Goal: Task Accomplishment & Management: Complete application form

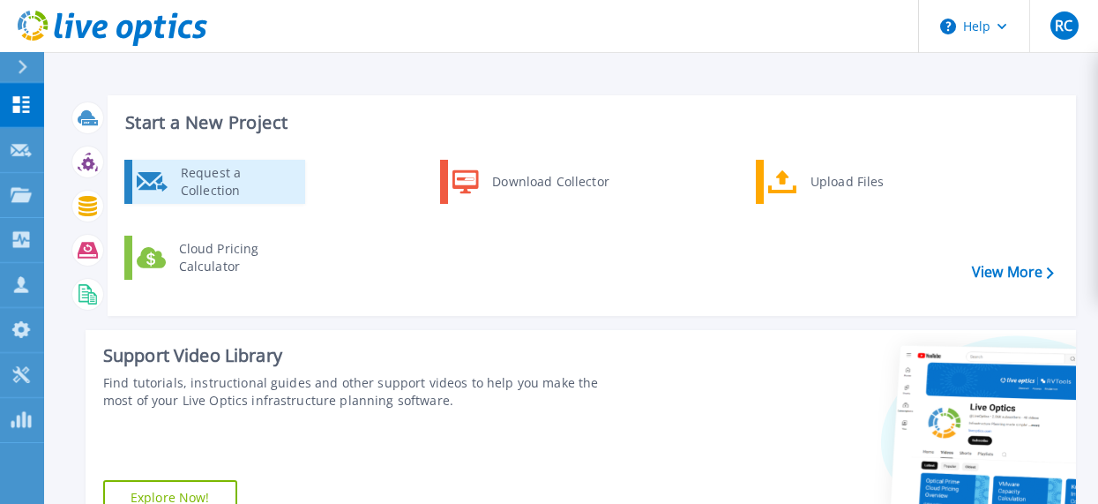
click at [177, 189] on div "Request a Collection" at bounding box center [236, 181] width 129 height 35
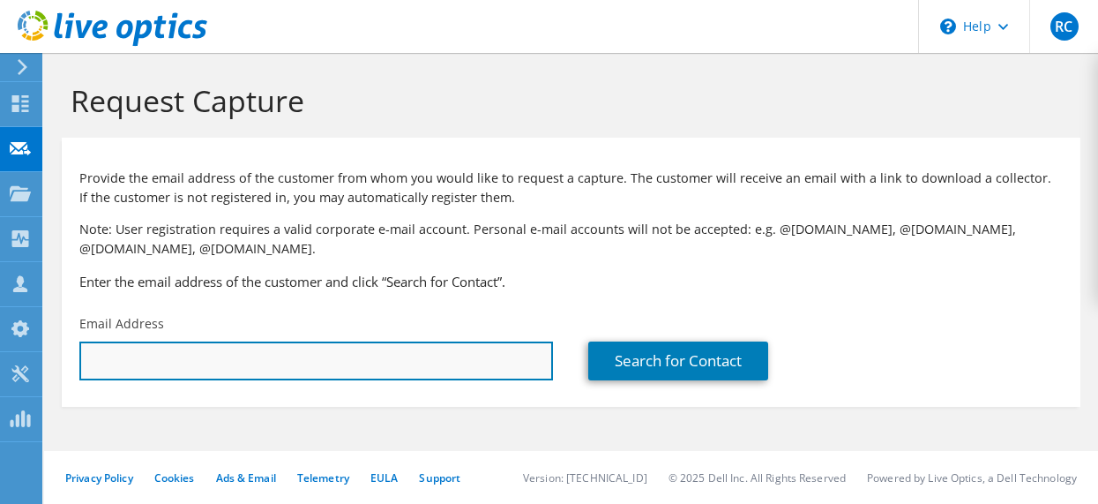
click at [146, 362] on input "text" at bounding box center [316, 360] width 474 height 39
paste input "estrada@essex.edu"
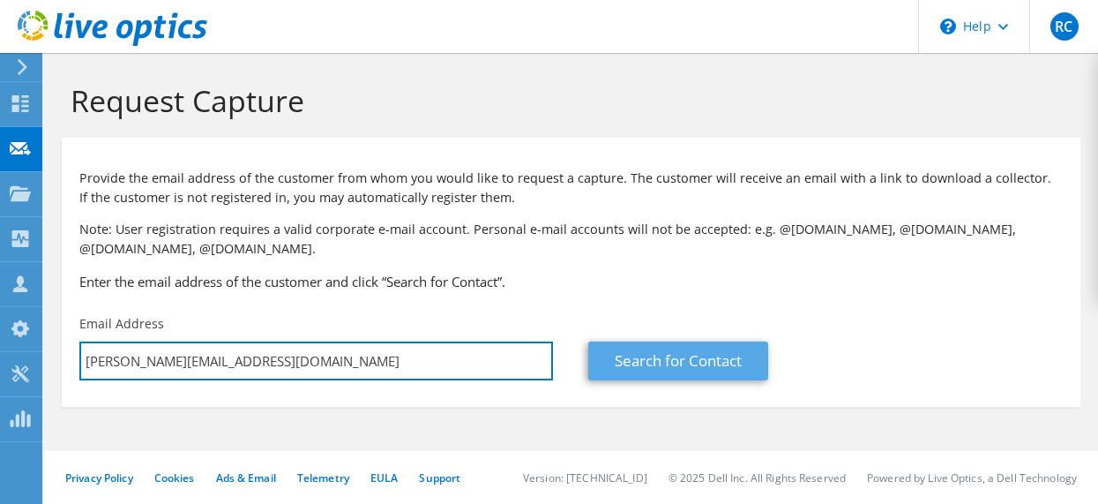
type input "estrada@essex.edu"
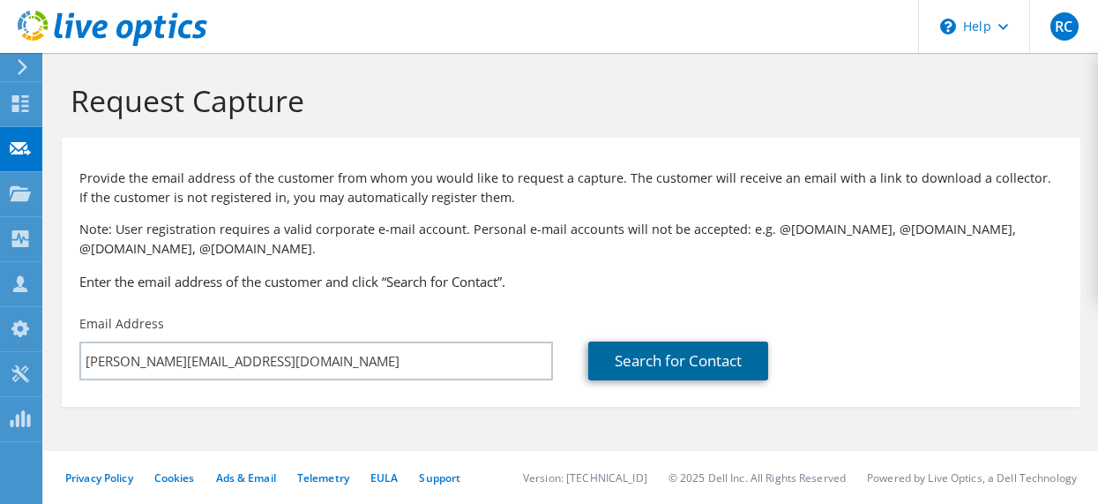
click at [650, 364] on link "Search for Contact" at bounding box center [678, 360] width 180 height 39
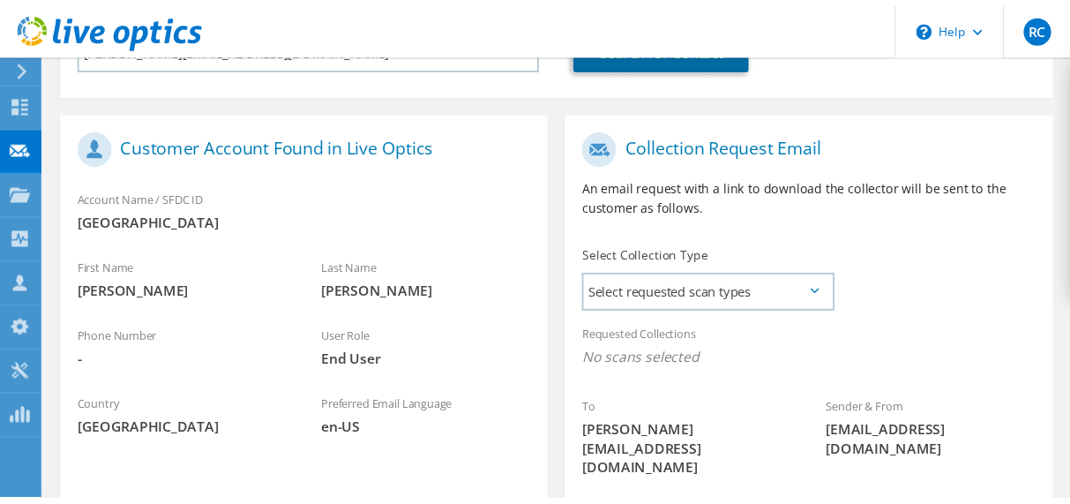
scroll to position [353, 0]
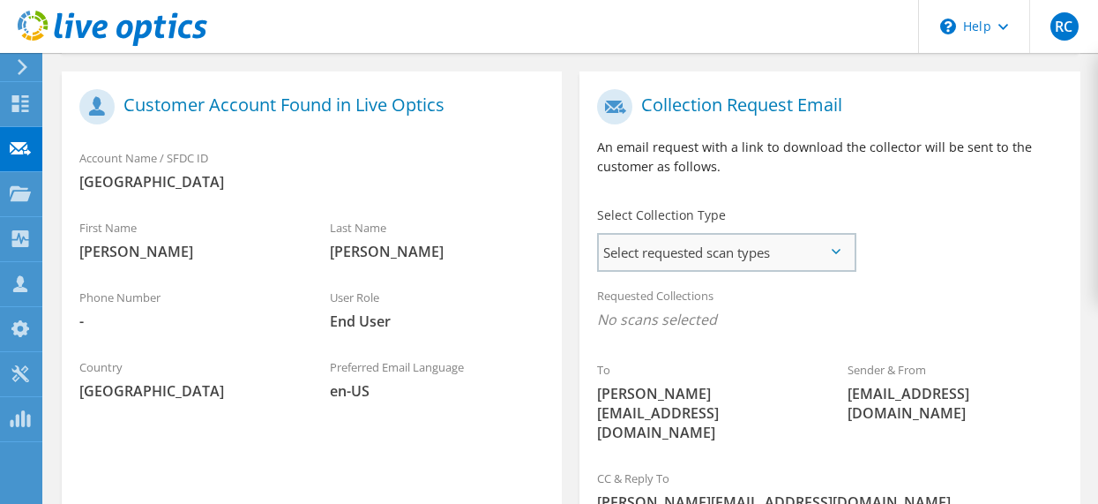
click at [844, 251] on span "Select requested scan types" at bounding box center [726, 252] width 254 height 35
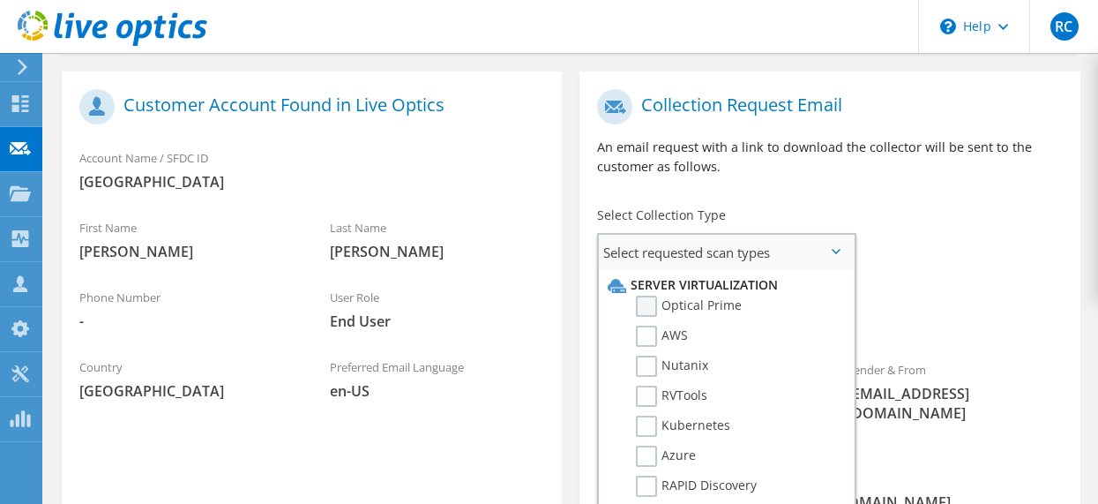
click at [648, 304] on label "Optical Prime" at bounding box center [689, 306] width 106 height 21
click at [0, 0] on input "Optical Prime" at bounding box center [0, 0] width 0 height 0
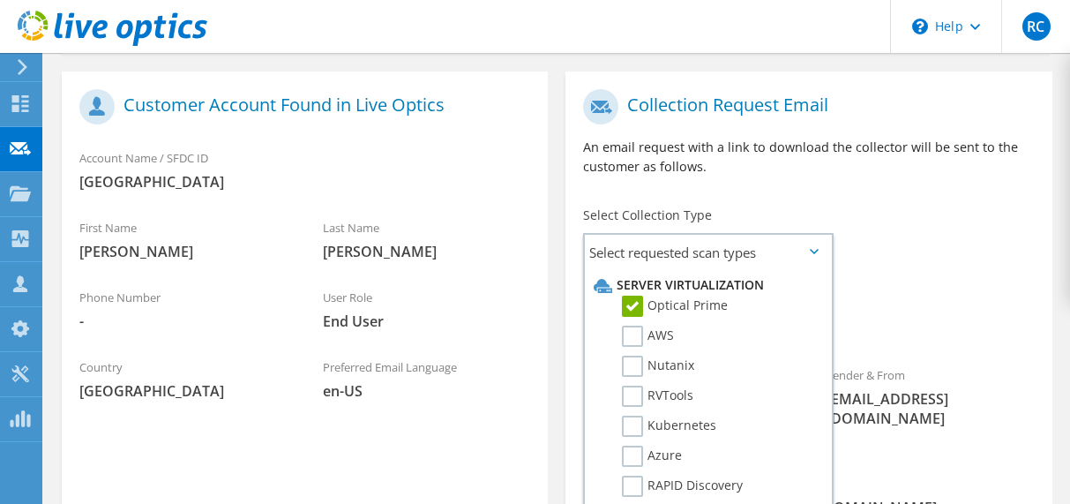
click at [932, 272] on div "To estrada@essex.edu Sender & From liveoptics@liveoptics.com" at bounding box center [808, 272] width 486 height 385
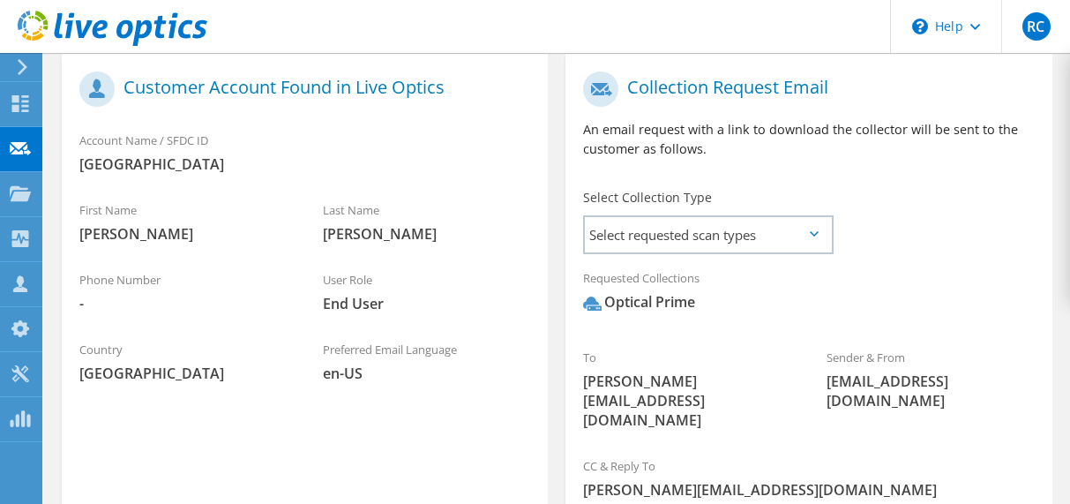
scroll to position [437, 0]
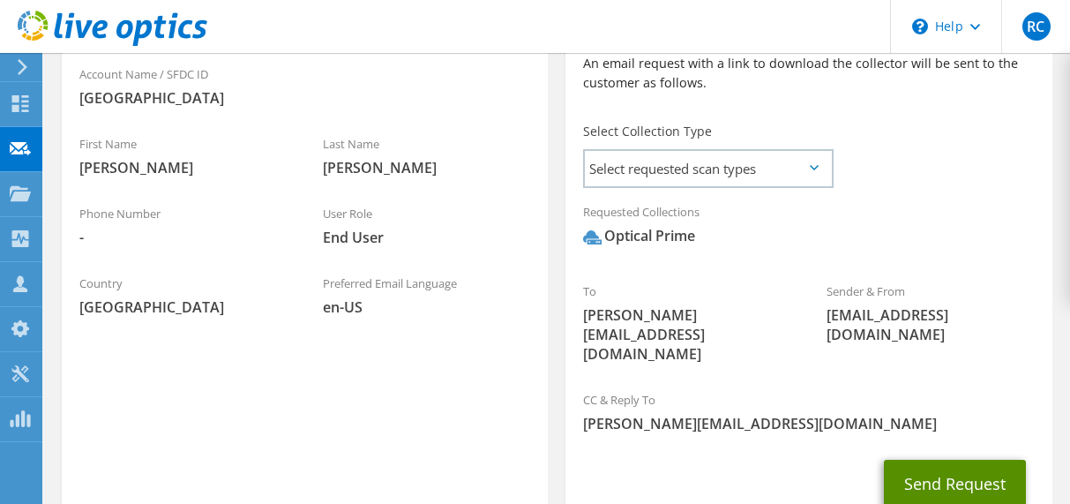
click at [957, 460] on button "Send Request" at bounding box center [955, 484] width 142 height 48
